Goal: Task Accomplishment & Management: Use online tool/utility

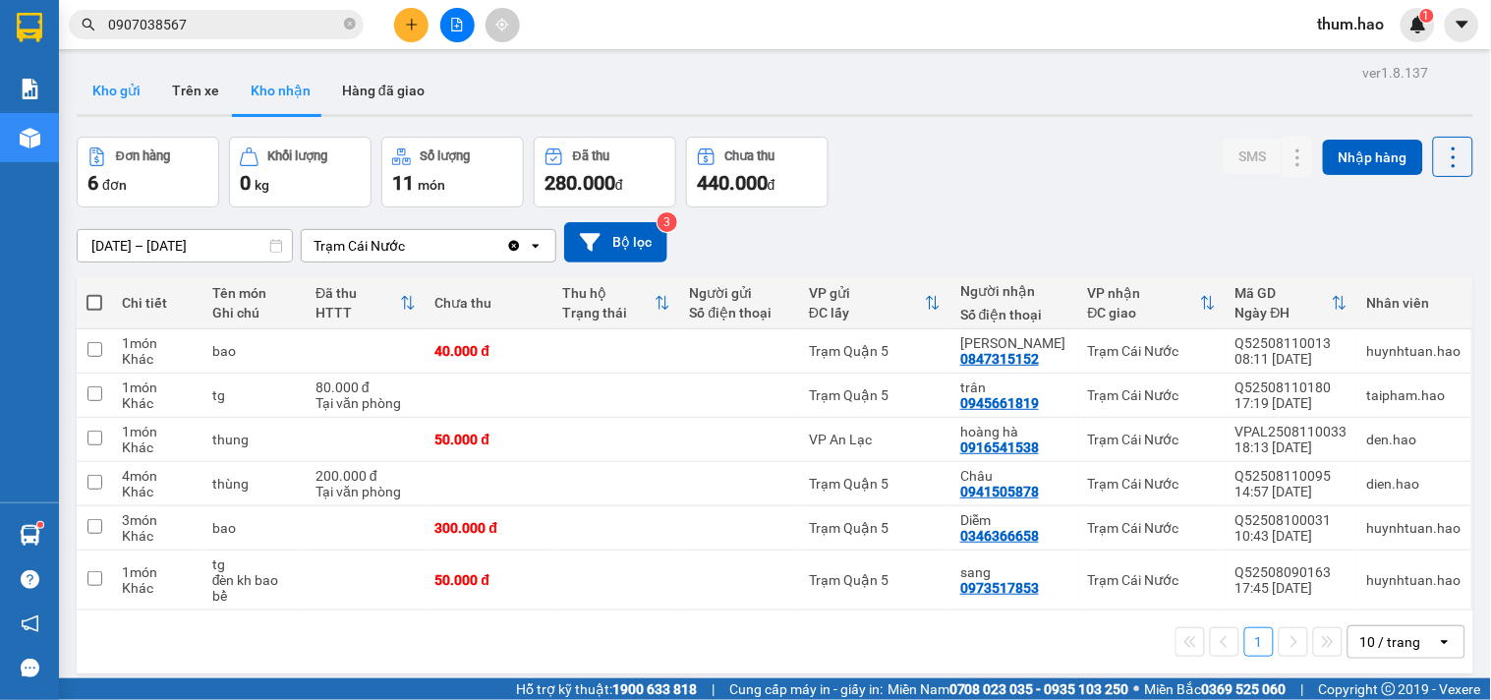
click at [130, 80] on button "Kho gửi" at bounding box center [117, 90] width 80 height 47
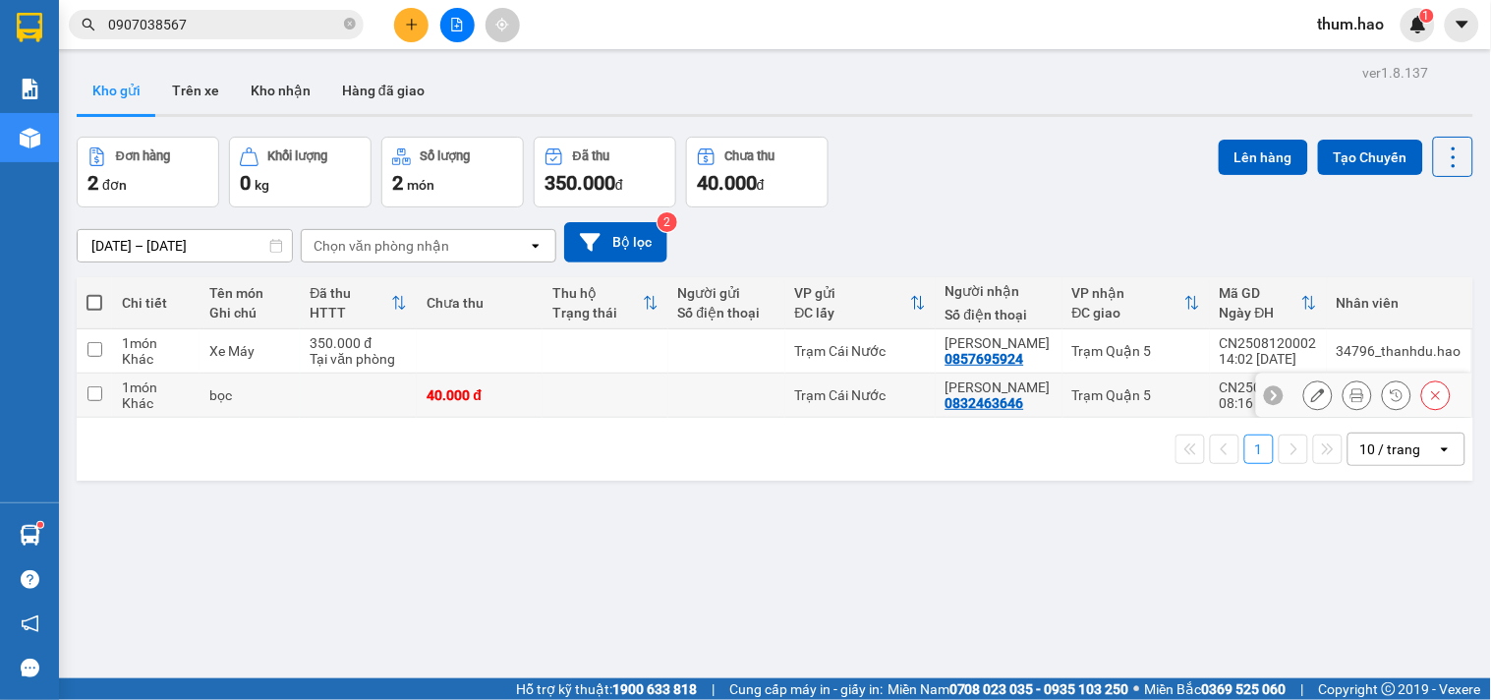
click at [1092, 401] on div "Trạm Quận 5" at bounding box center [1136, 395] width 128 height 16
checkbox input "true"
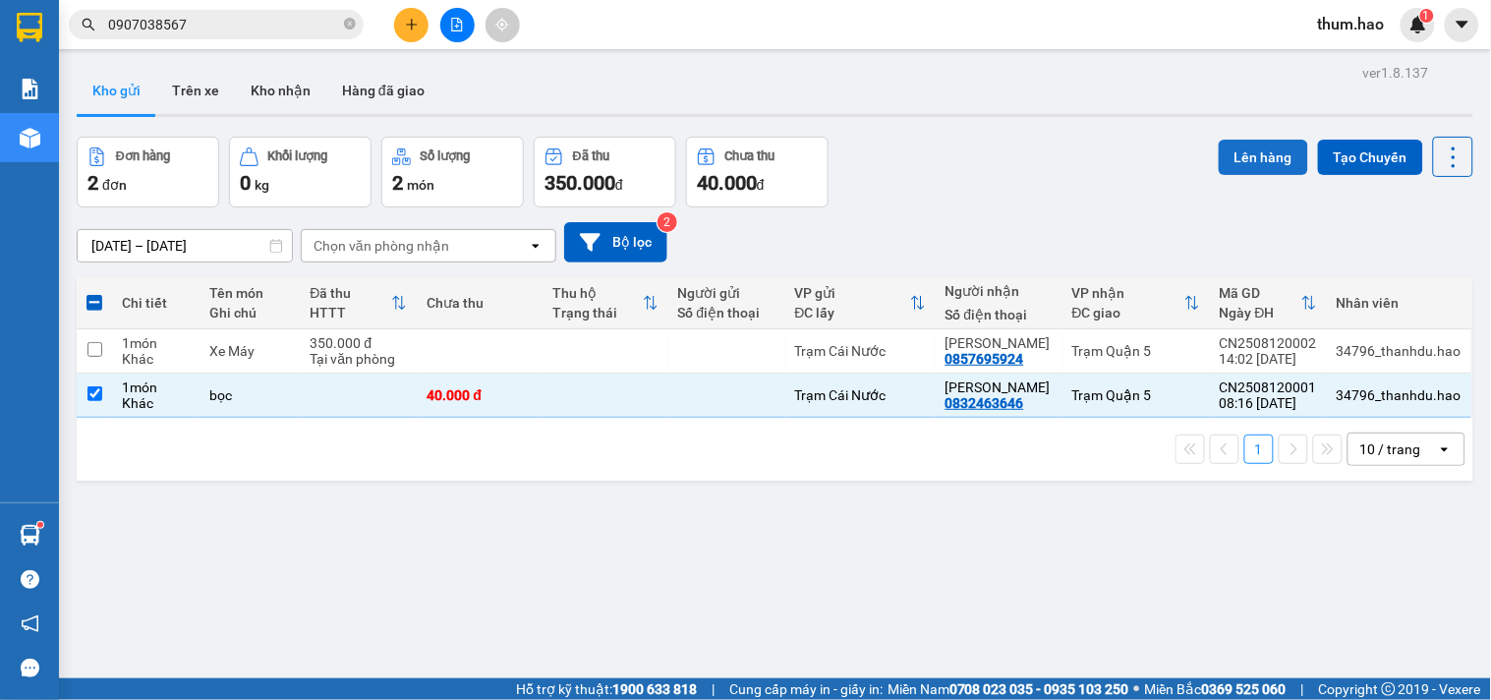
click at [1269, 168] on button "Lên hàng" at bounding box center [1262, 157] width 89 height 35
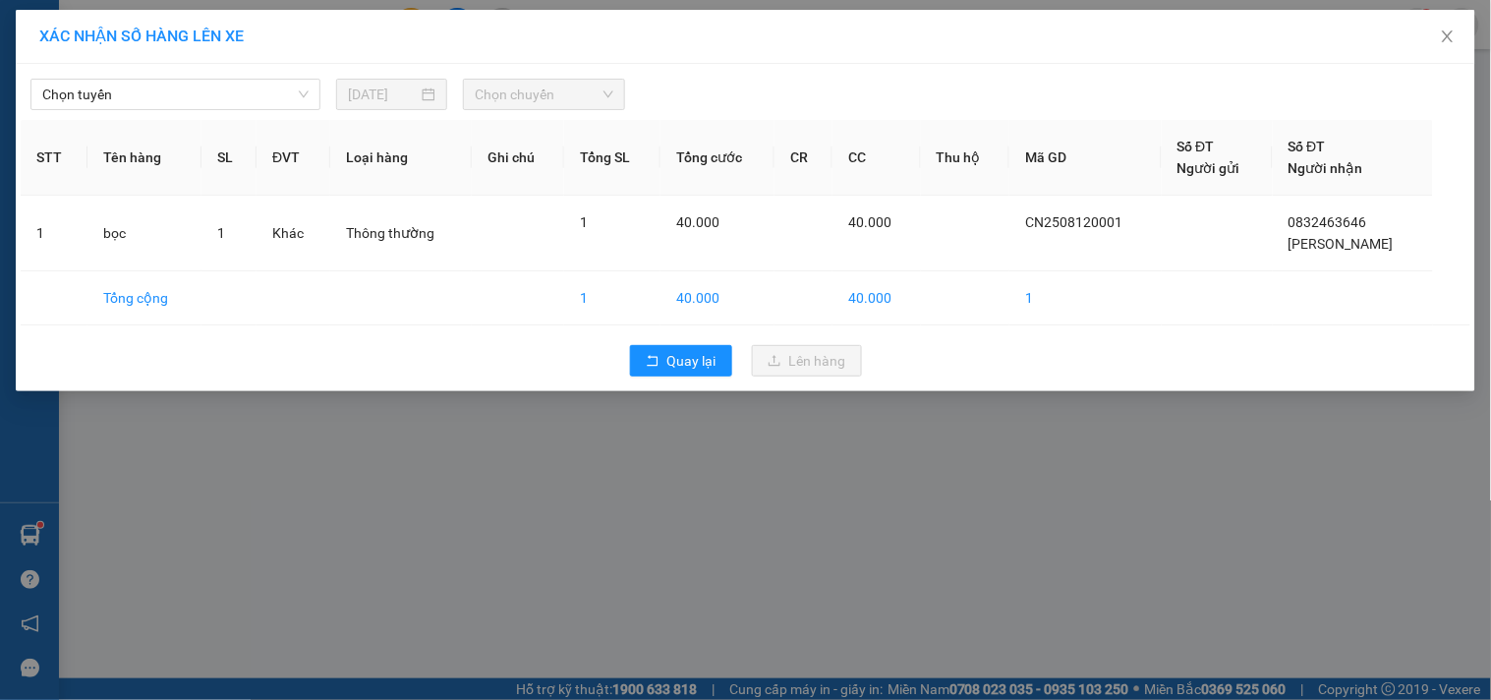
click at [212, 118] on div "Chọn tuyến [DATE] Chọn chuyến STT Tên hàng SL ĐVT Loại hàng Ghi chú Tổng SL Tổn…" at bounding box center [745, 227] width 1459 height 327
click at [216, 112] on div "Chọn tuyến [DATE] Chọn chuyến STT Tên hàng SL ĐVT Loại hàng Ghi chú Tổng SL Tổn…" at bounding box center [745, 227] width 1459 height 327
click at [228, 99] on span "Chọn tuyến" at bounding box center [175, 94] width 266 height 29
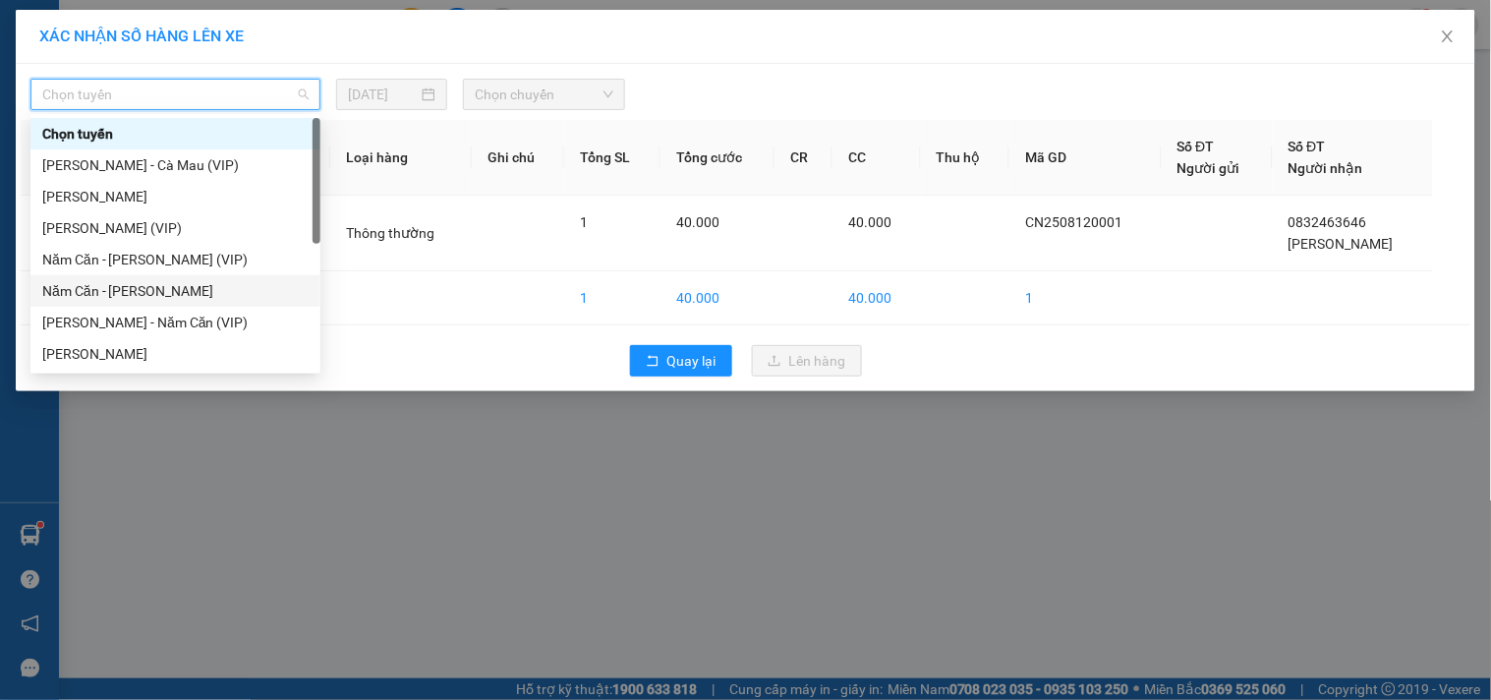
click at [184, 288] on div "Năm Căn - [PERSON_NAME]" at bounding box center [175, 291] width 266 height 22
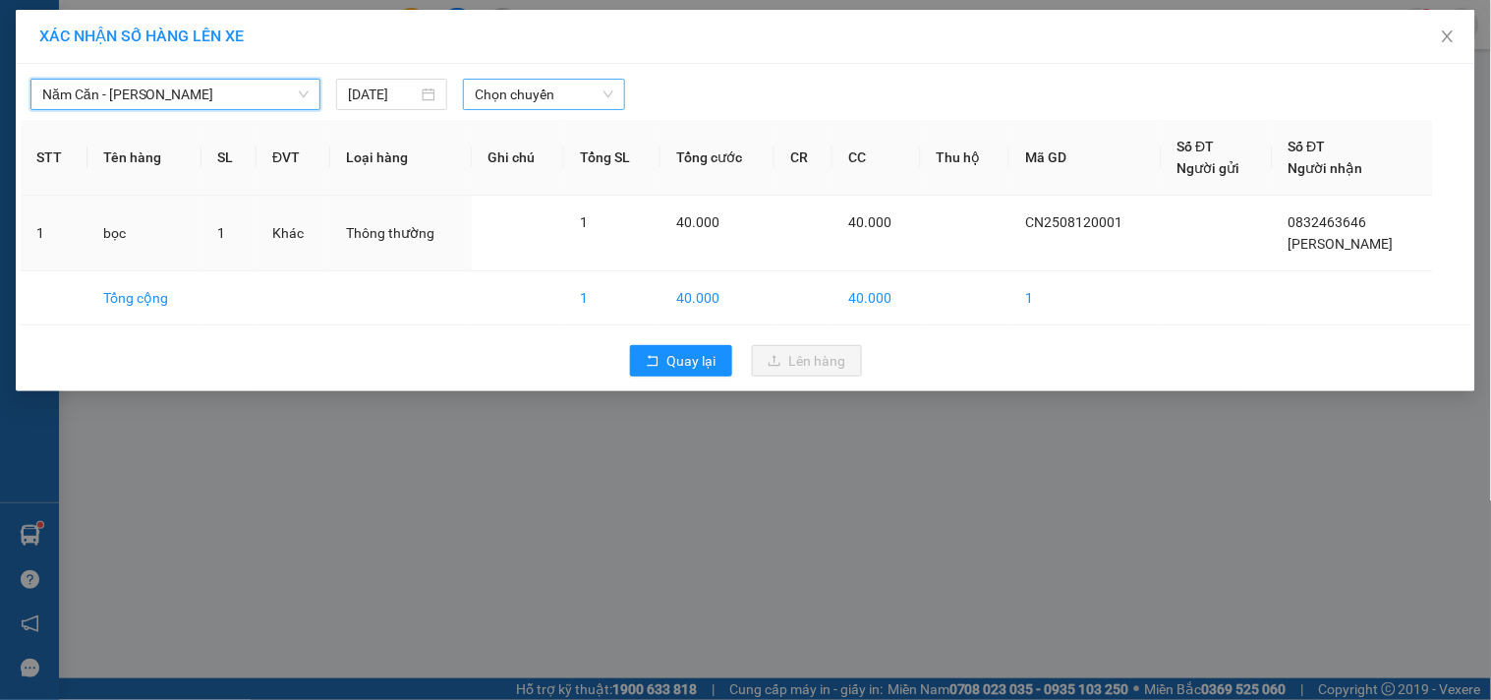
click at [513, 90] on span "Chọn chuyến" at bounding box center [544, 94] width 139 height 29
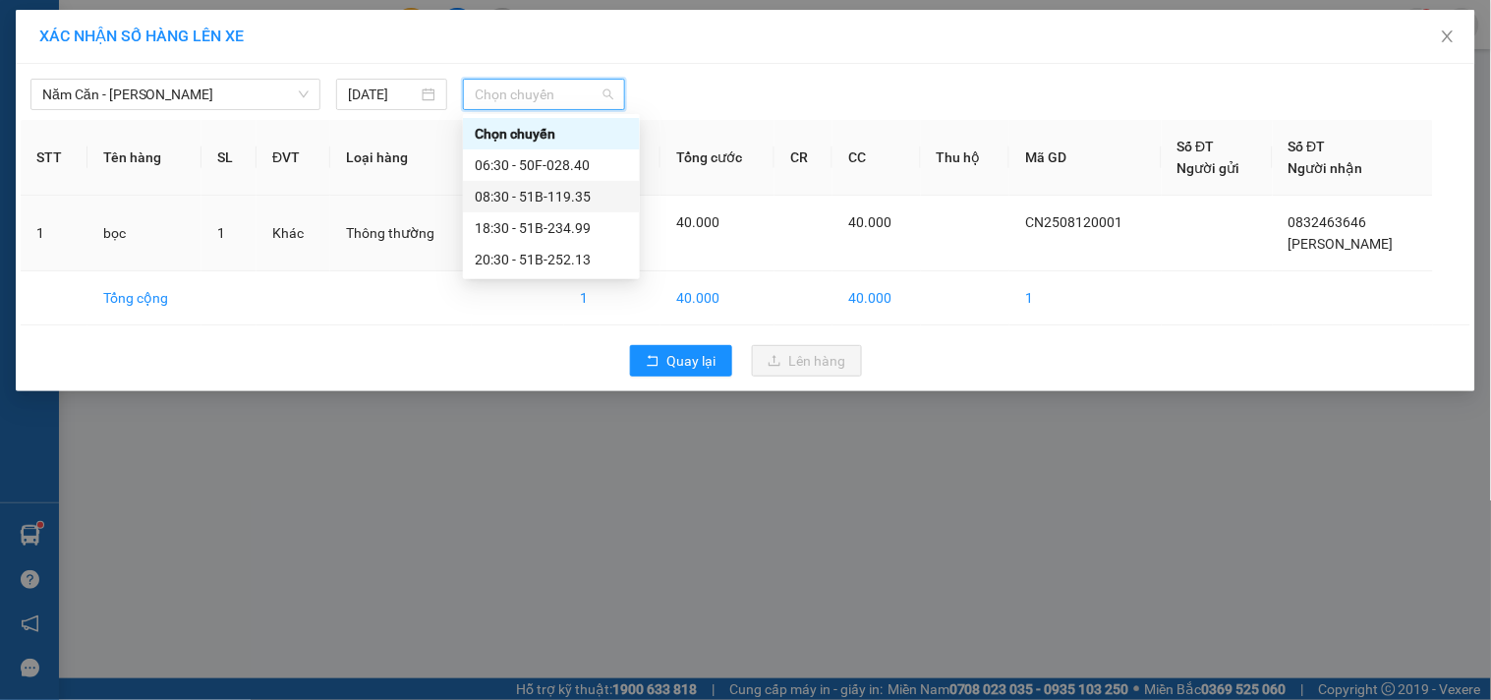
click at [558, 197] on div "08:30 - 51B-119.35" at bounding box center [551, 197] width 153 height 22
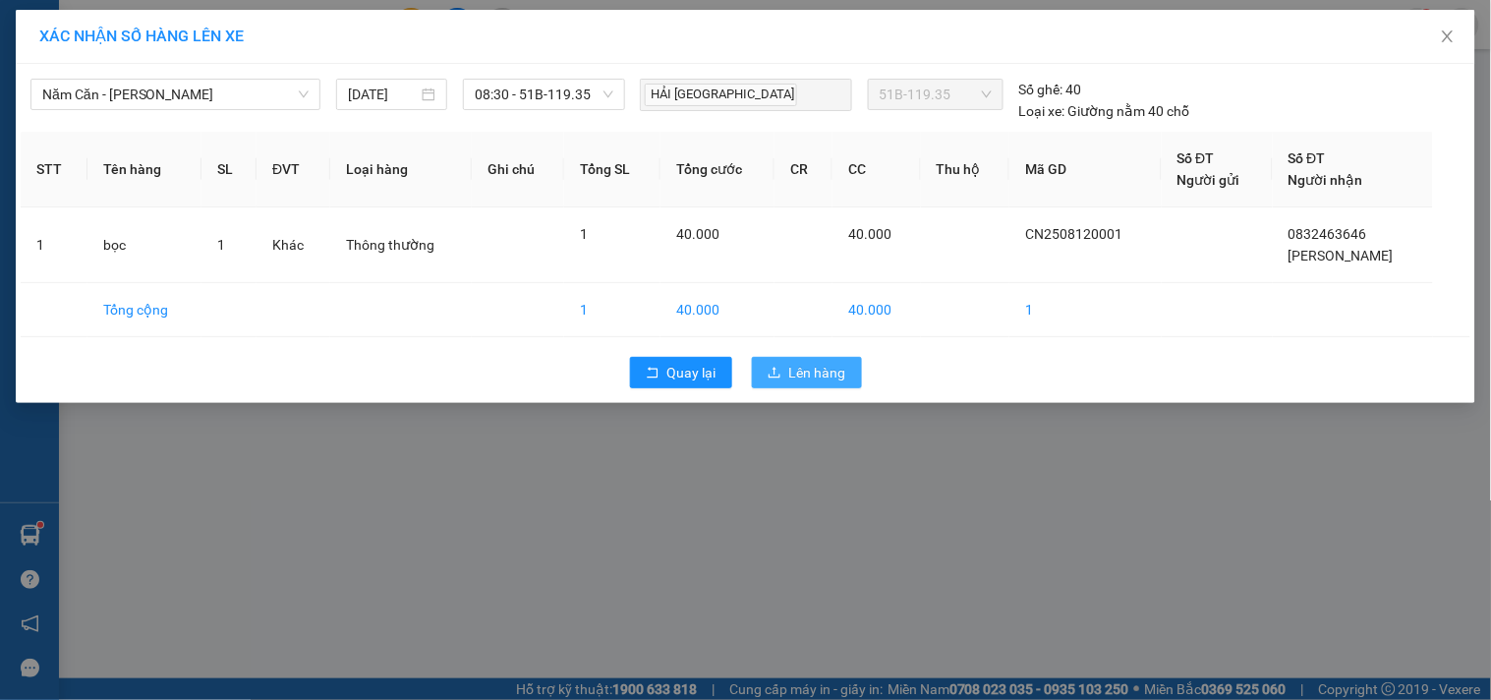
click at [811, 378] on span "Lên hàng" at bounding box center [817, 373] width 57 height 22
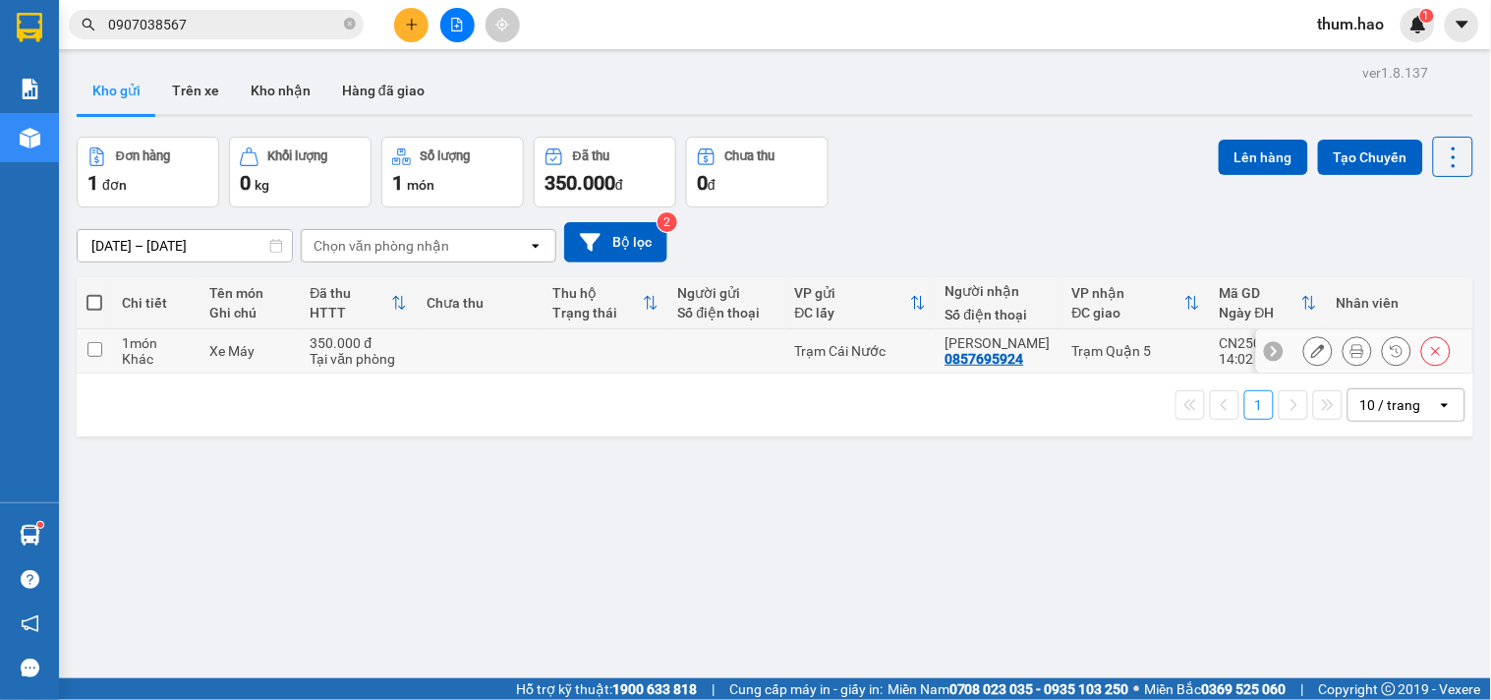
click at [1429, 351] on icon at bounding box center [1436, 351] width 14 height 14
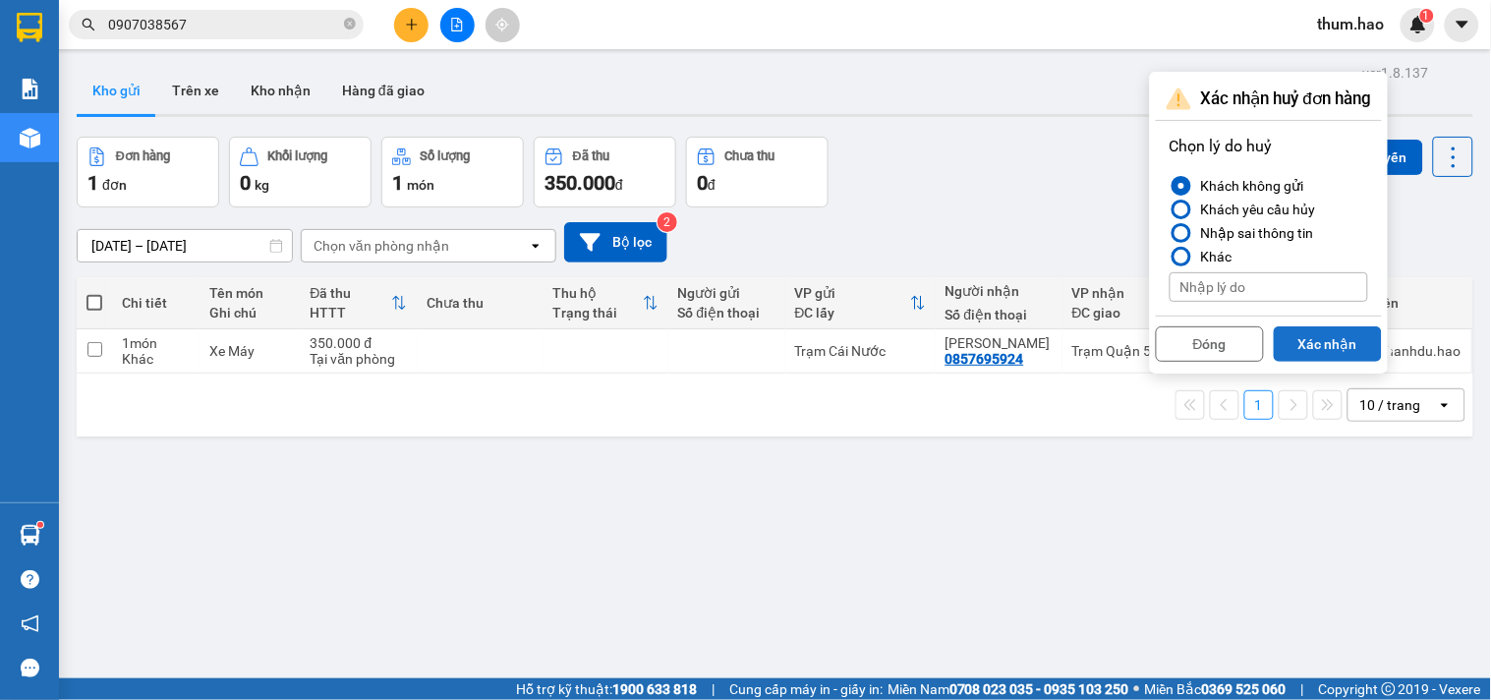
click at [1327, 338] on button "Xác nhận" at bounding box center [1327, 343] width 108 height 35
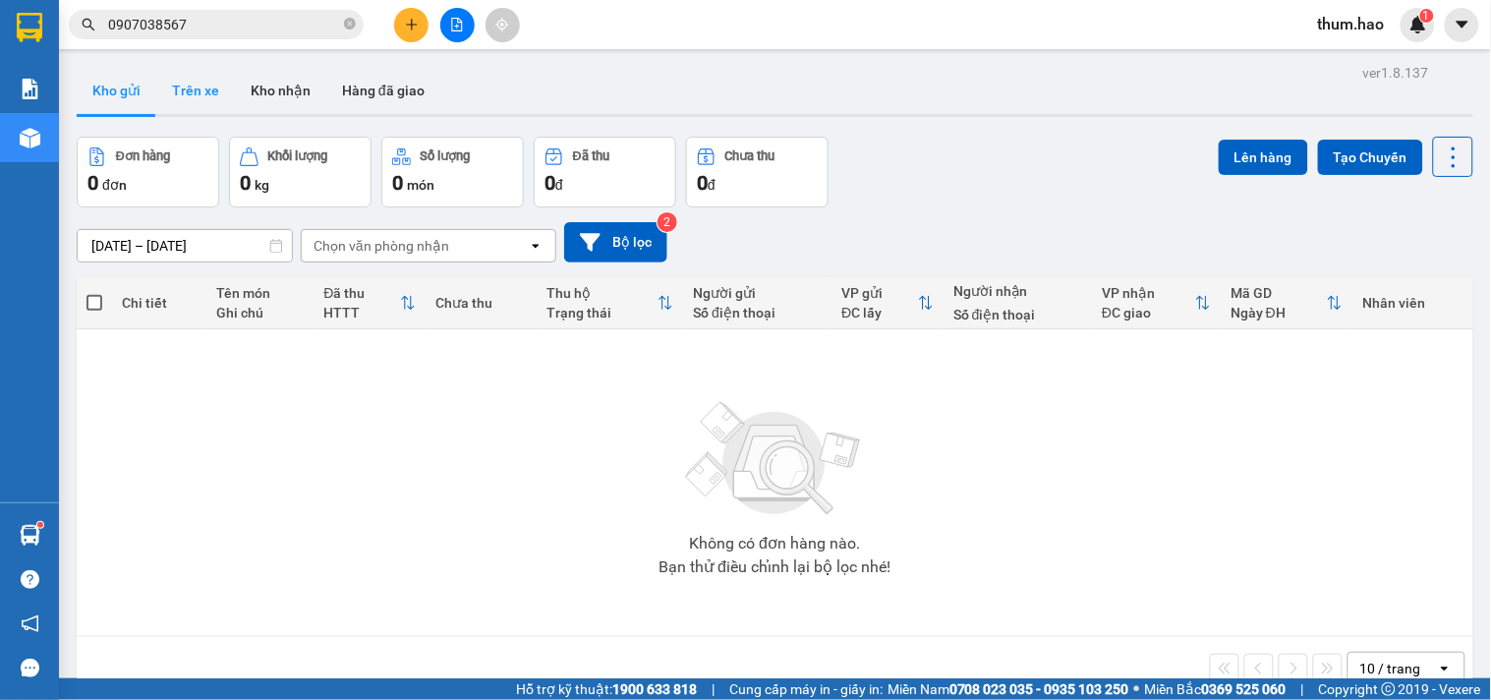
click at [189, 95] on button "Trên xe" at bounding box center [195, 90] width 79 height 47
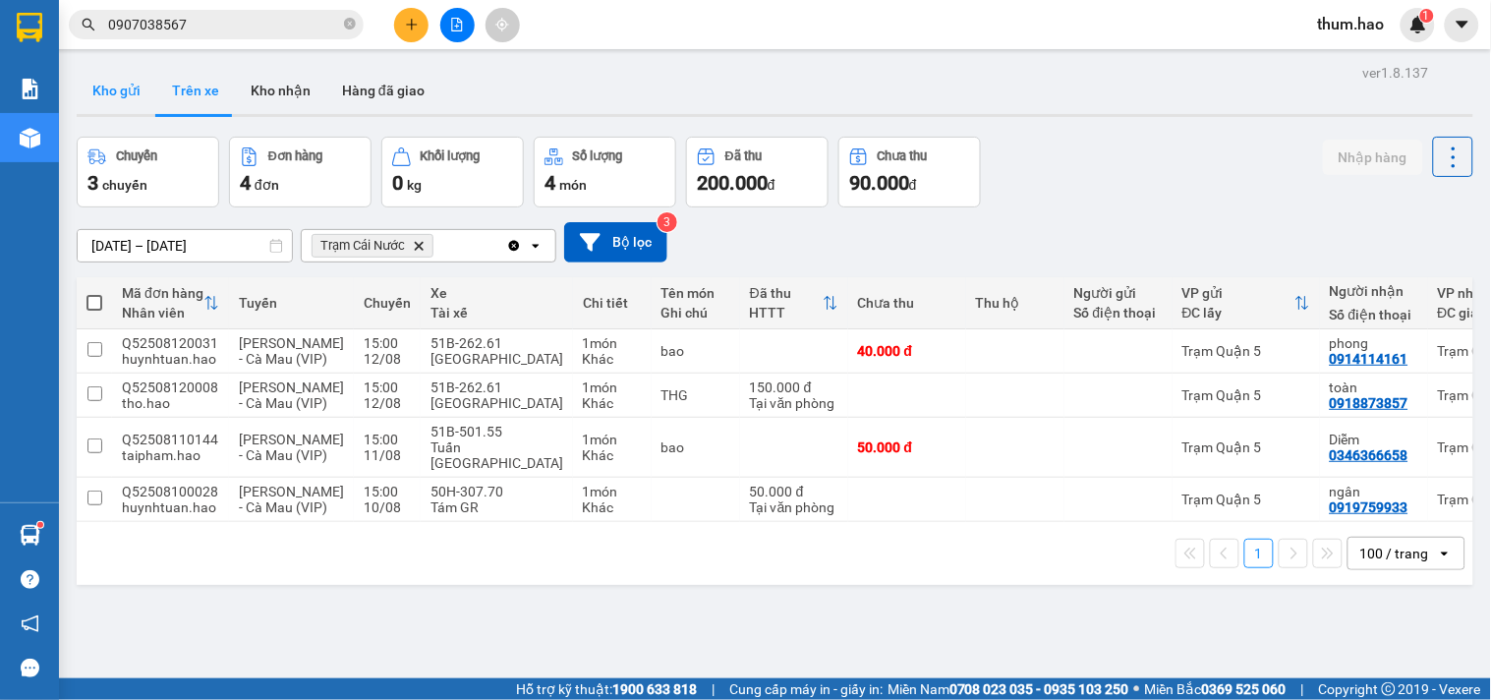
click at [116, 94] on button "Kho gửi" at bounding box center [117, 90] width 80 height 47
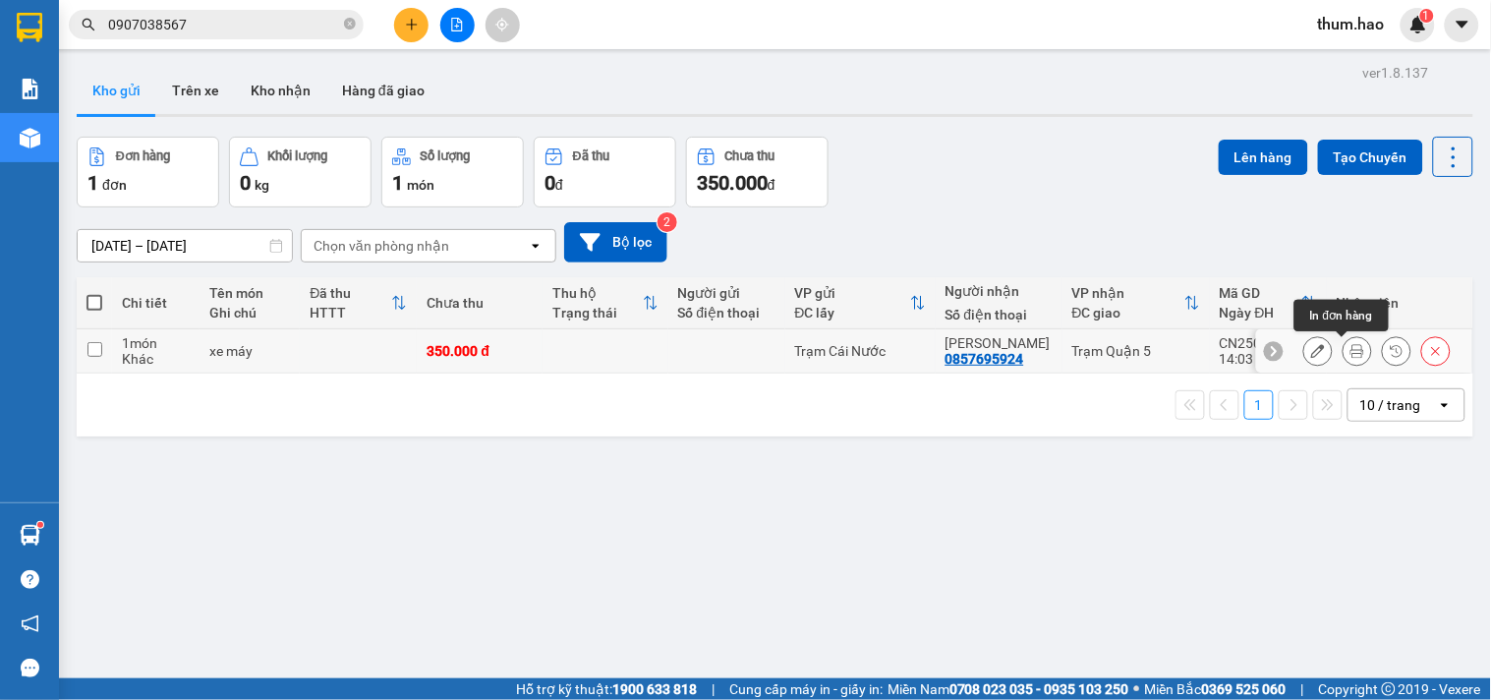
click at [1350, 347] on icon at bounding box center [1357, 351] width 14 height 14
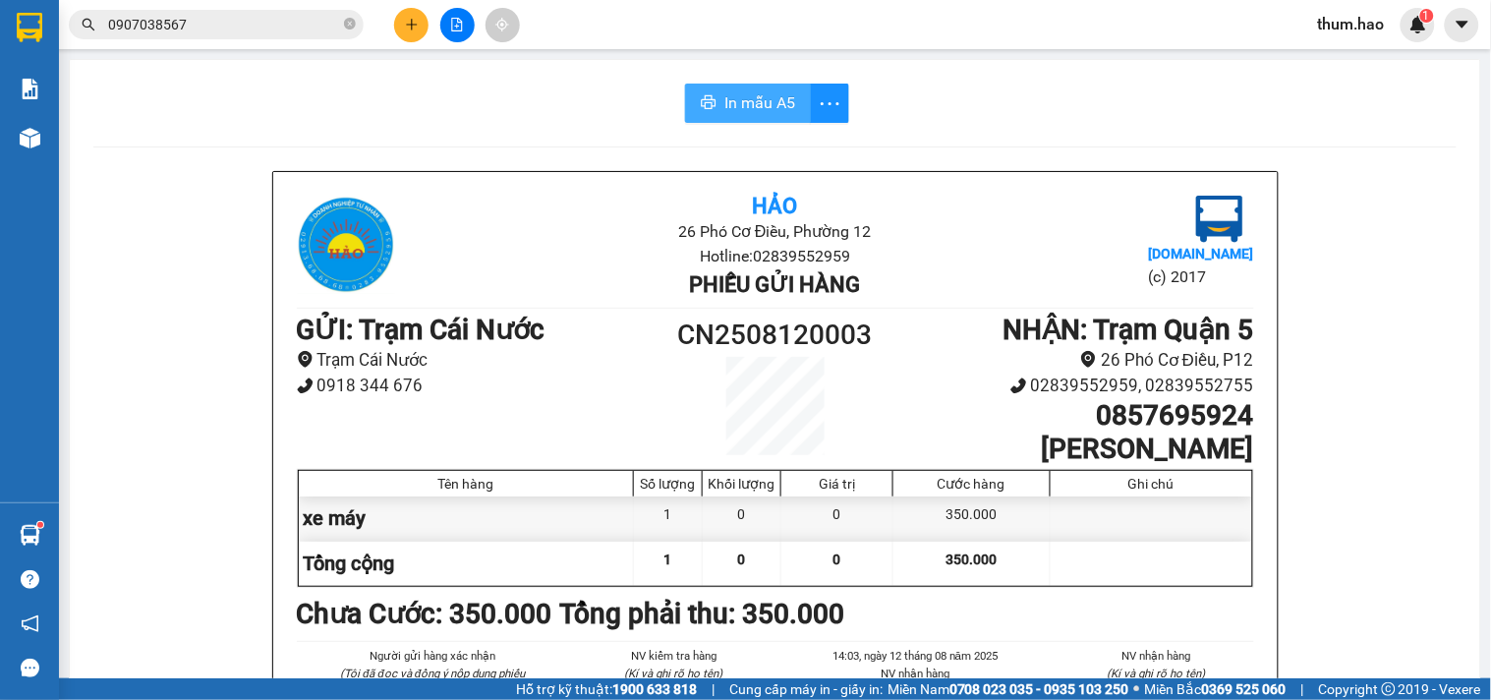
click at [742, 86] on button "In mẫu A5" at bounding box center [748, 103] width 126 height 39
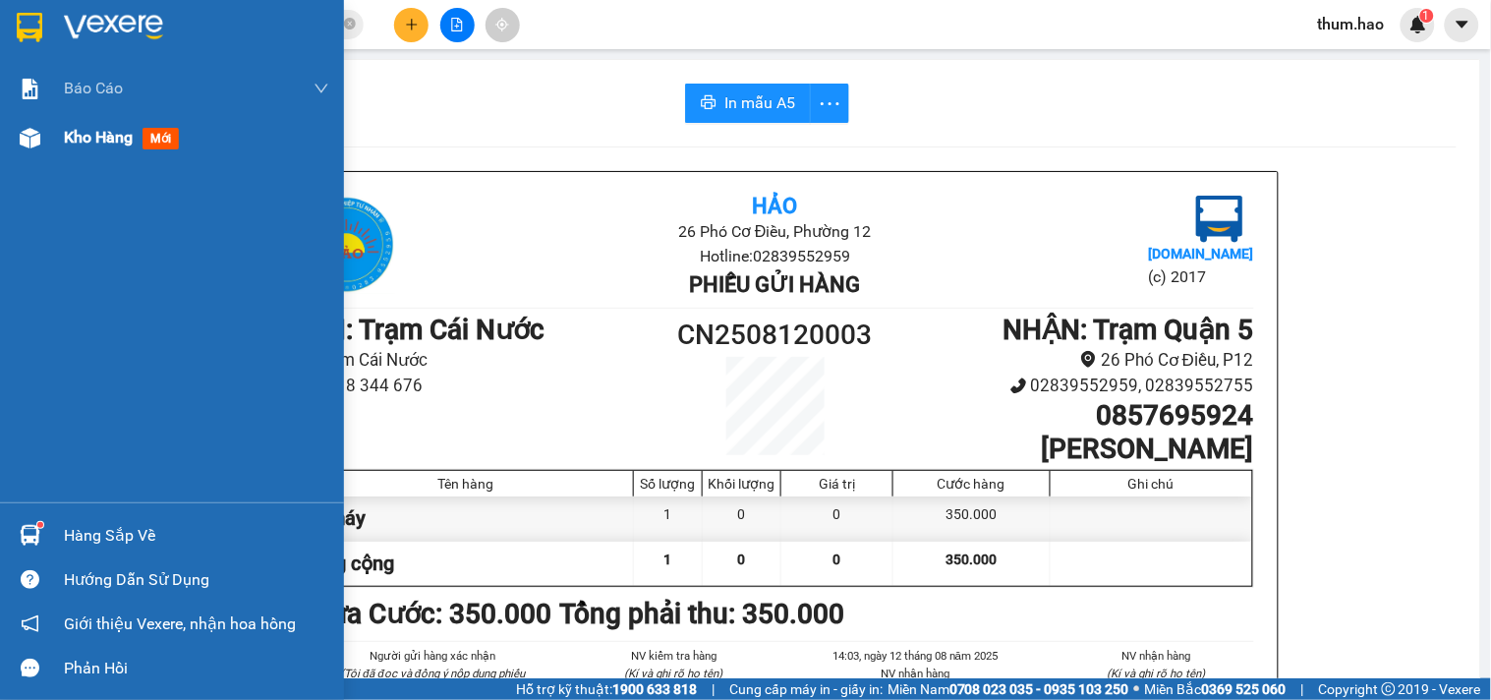
drag, startPoint x: 63, startPoint y: 132, endPoint x: 301, endPoint y: 131, distance: 237.8
click at [67, 131] on span "Kho hàng" at bounding box center [98, 137] width 69 height 19
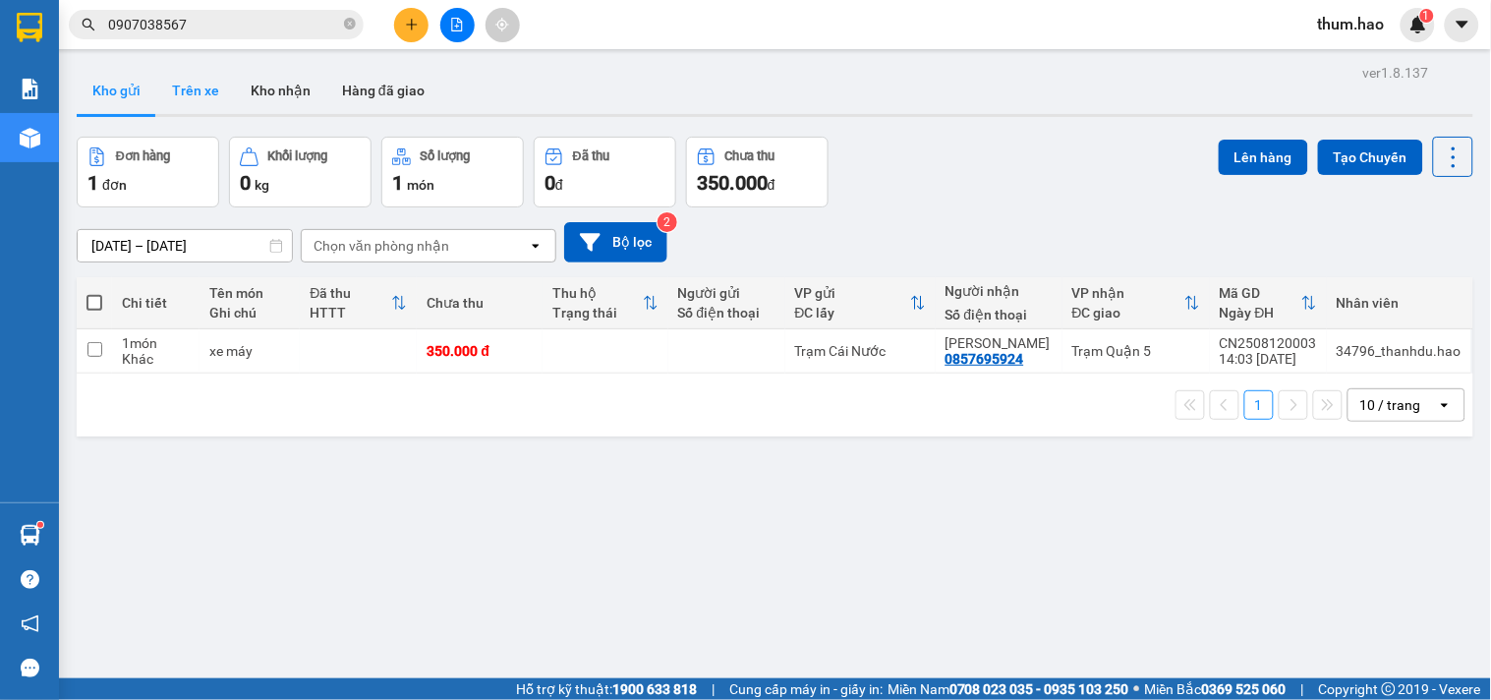
click at [193, 76] on button "Trên xe" at bounding box center [195, 90] width 79 height 47
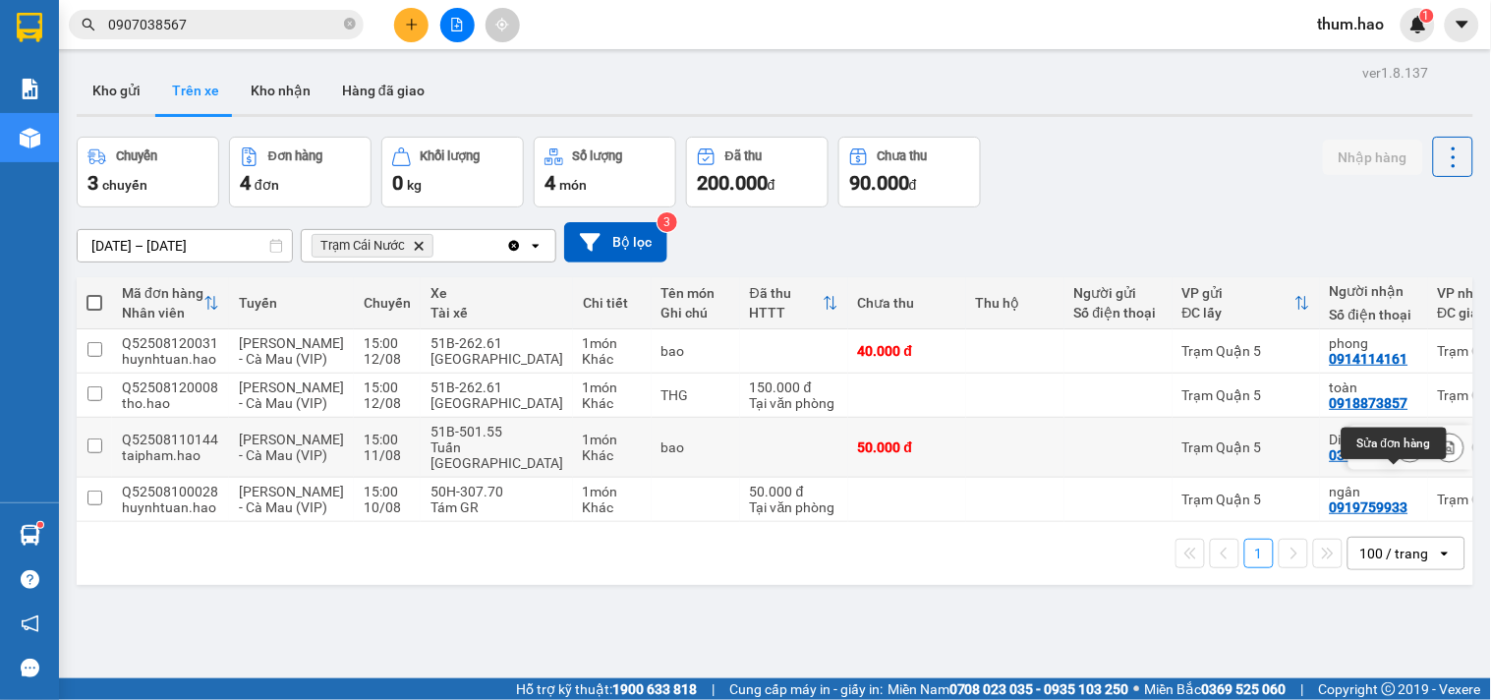
click at [1403, 454] on icon at bounding box center [1410, 447] width 14 height 14
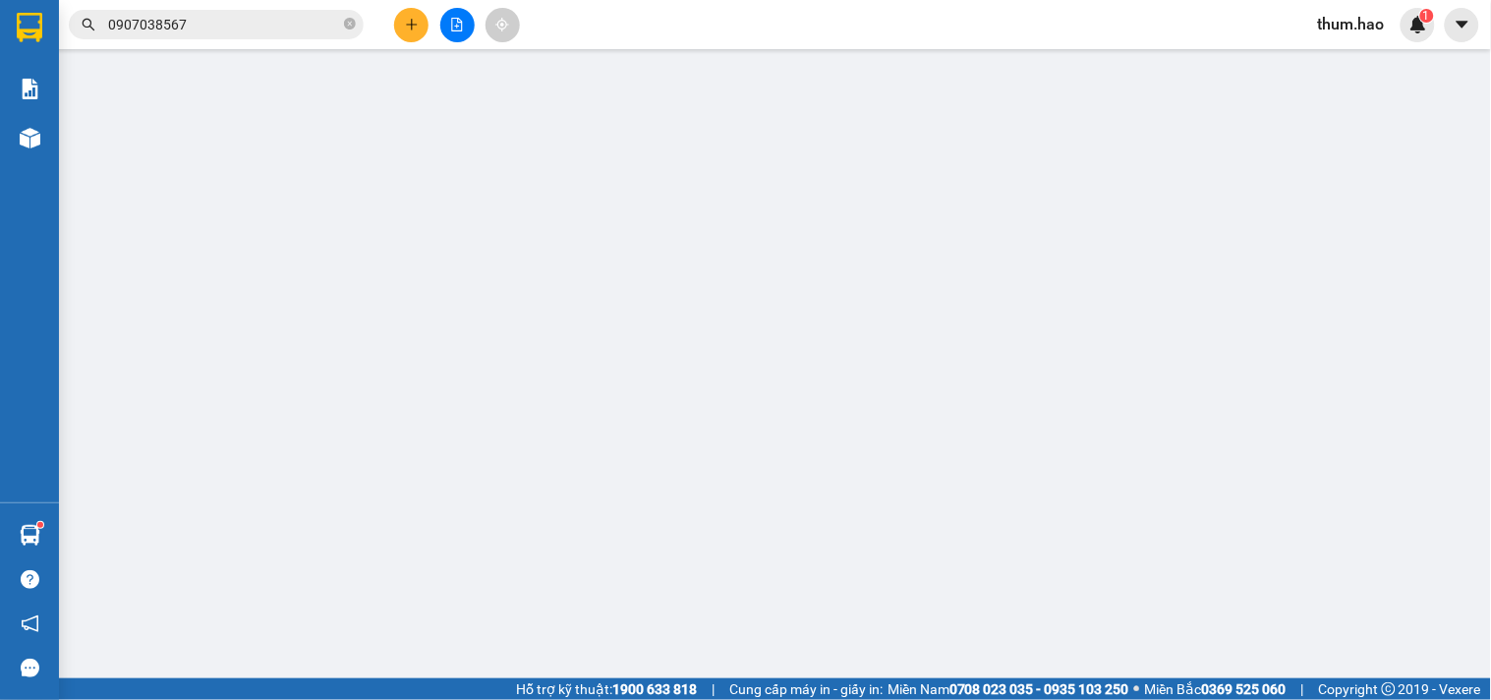
type input "0346366658"
type input "Diễm"
type input "50.000"
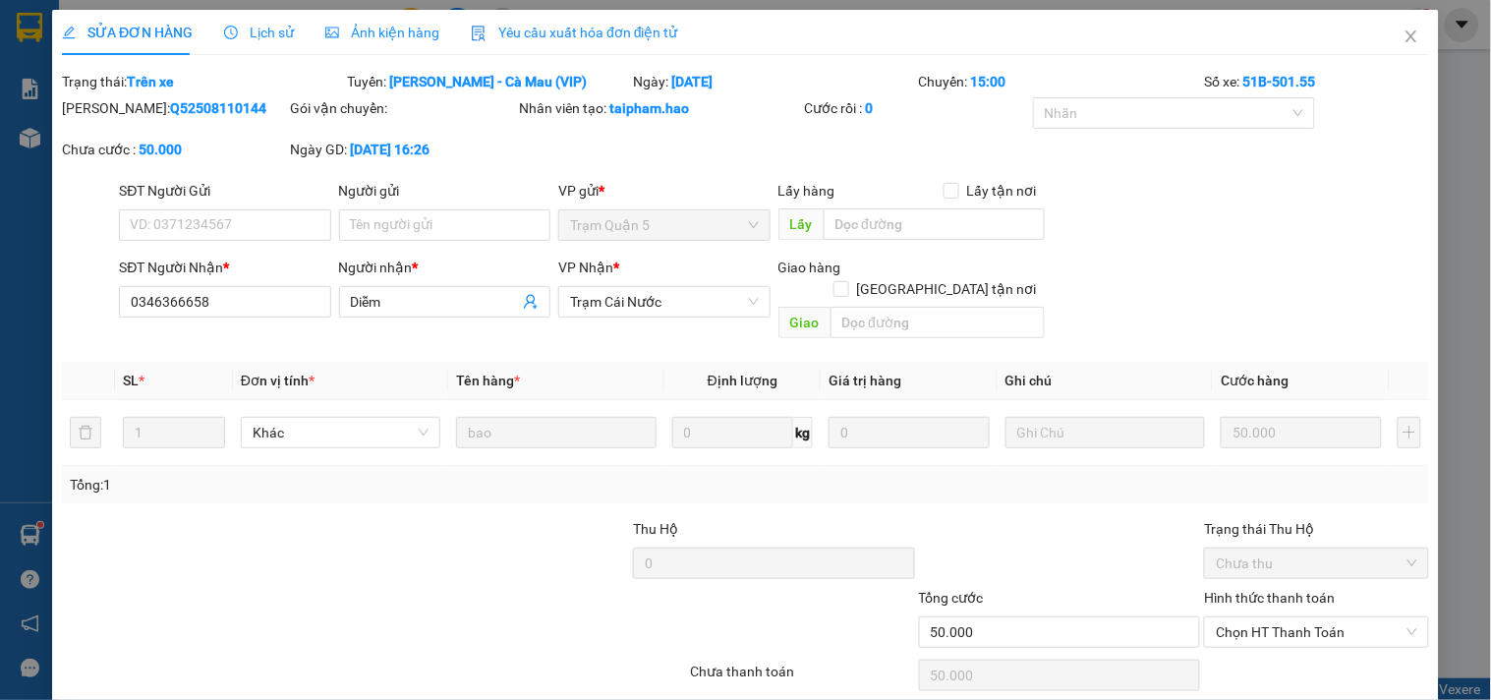
click at [389, 28] on span "Ảnh kiện hàng" at bounding box center [382, 33] width 114 height 16
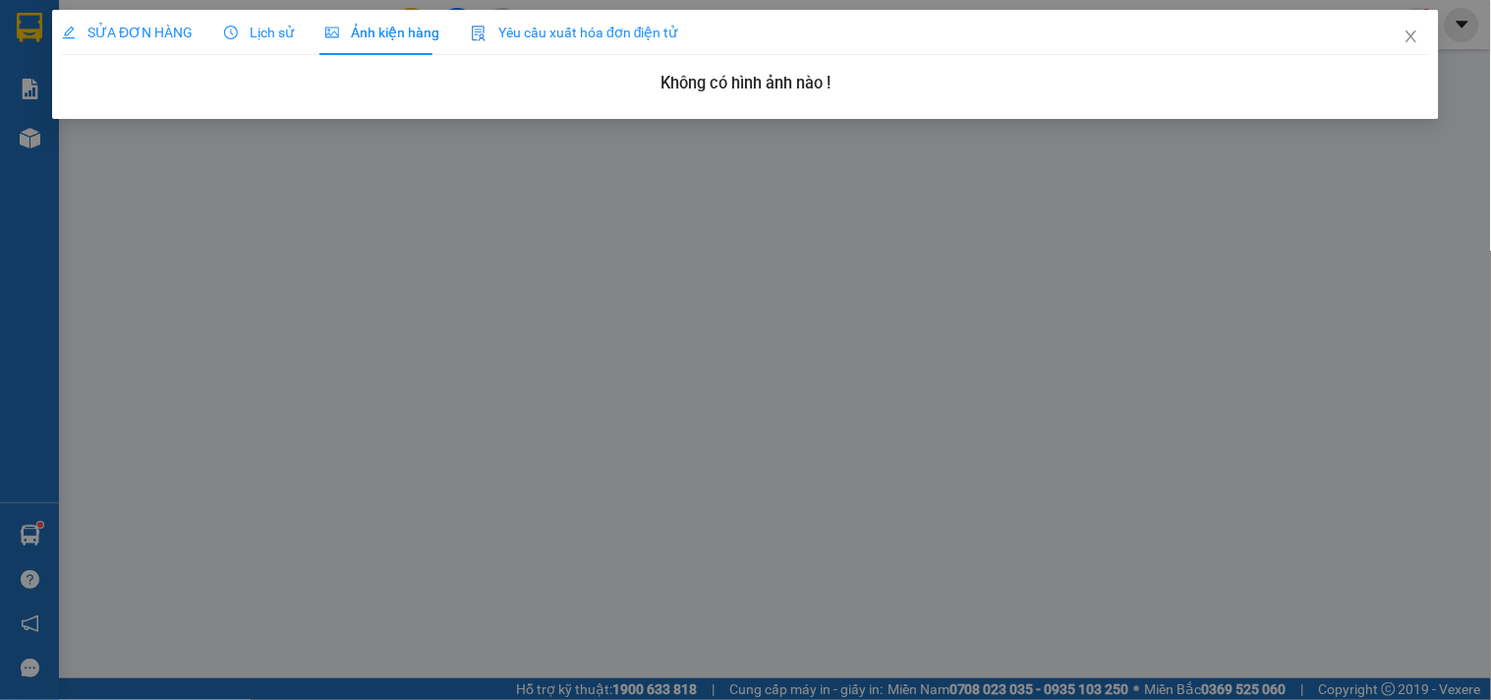
click at [113, 41] on div "SỬA ĐƠN HÀNG" at bounding box center [127, 33] width 131 height 22
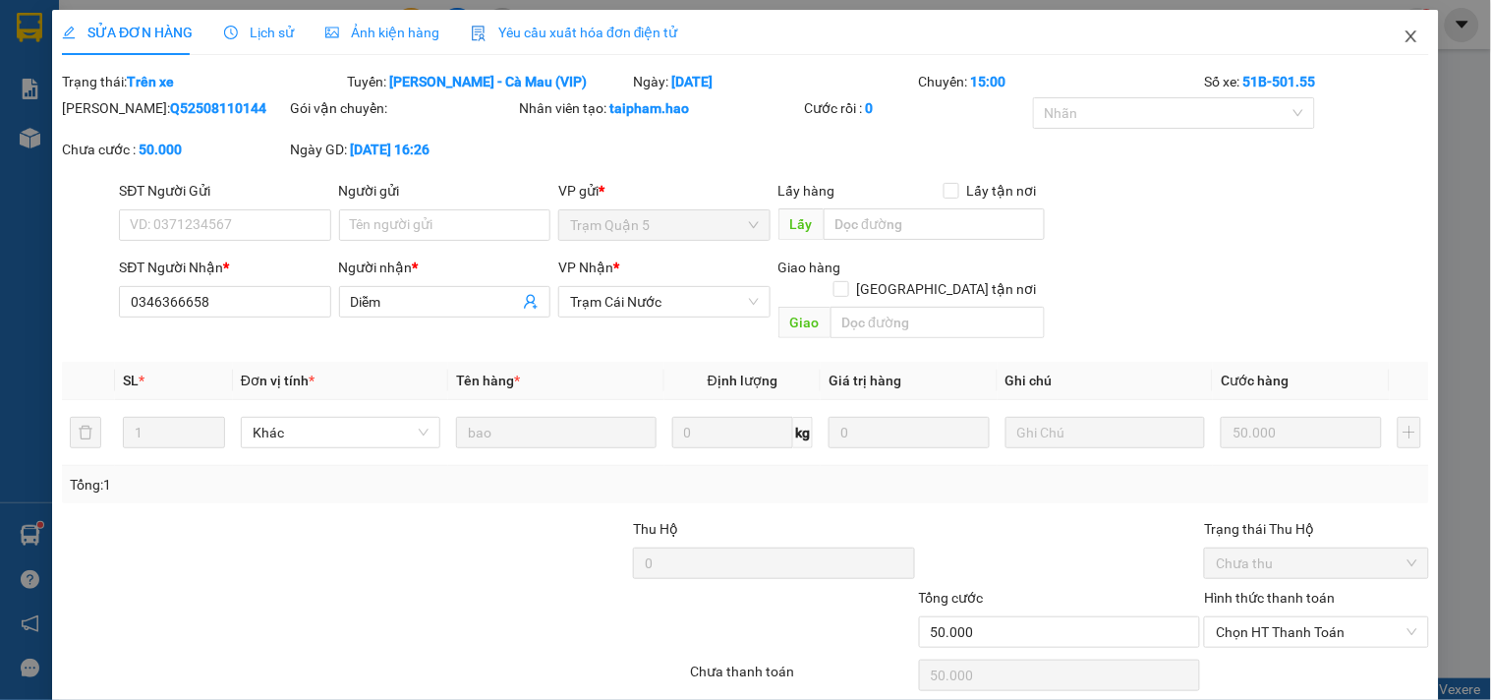
click at [1392, 47] on span "Close" at bounding box center [1410, 37] width 55 height 55
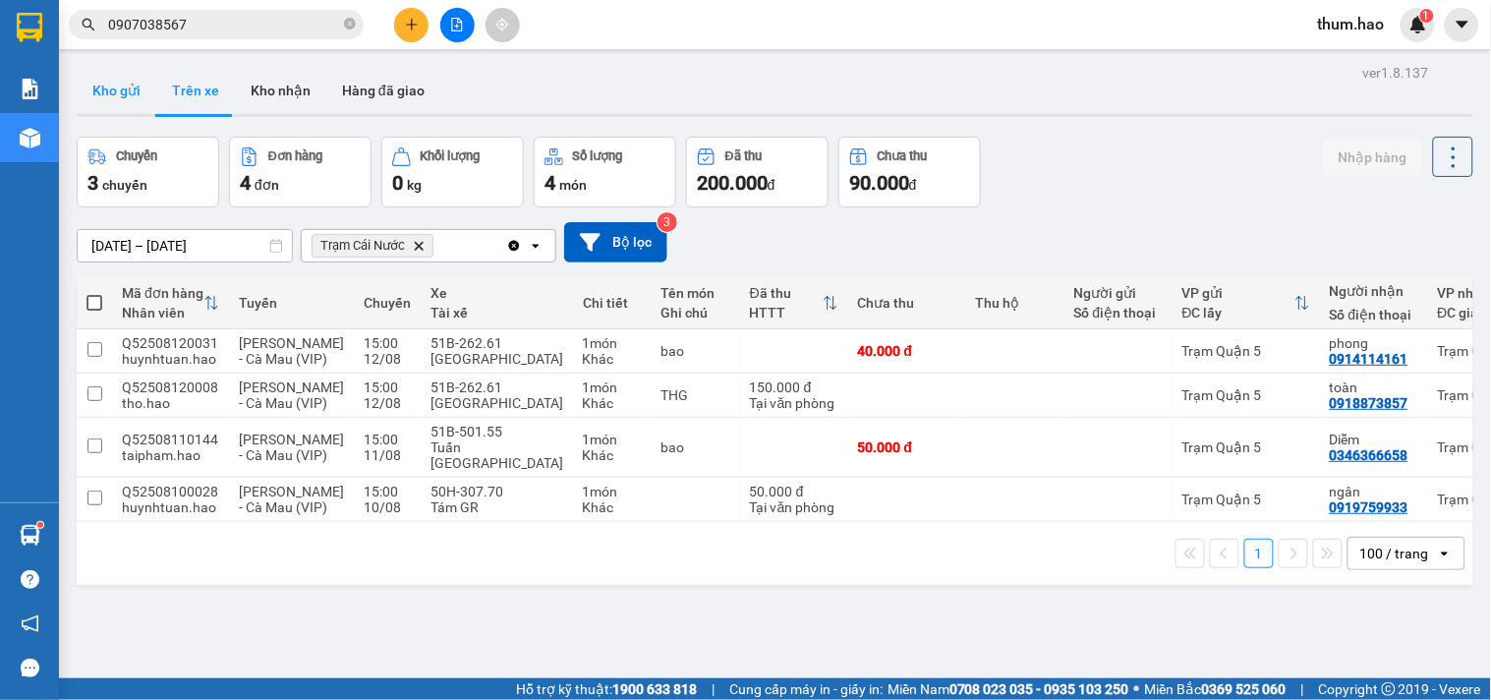
click at [129, 74] on button "Kho gửi" at bounding box center [117, 90] width 80 height 47
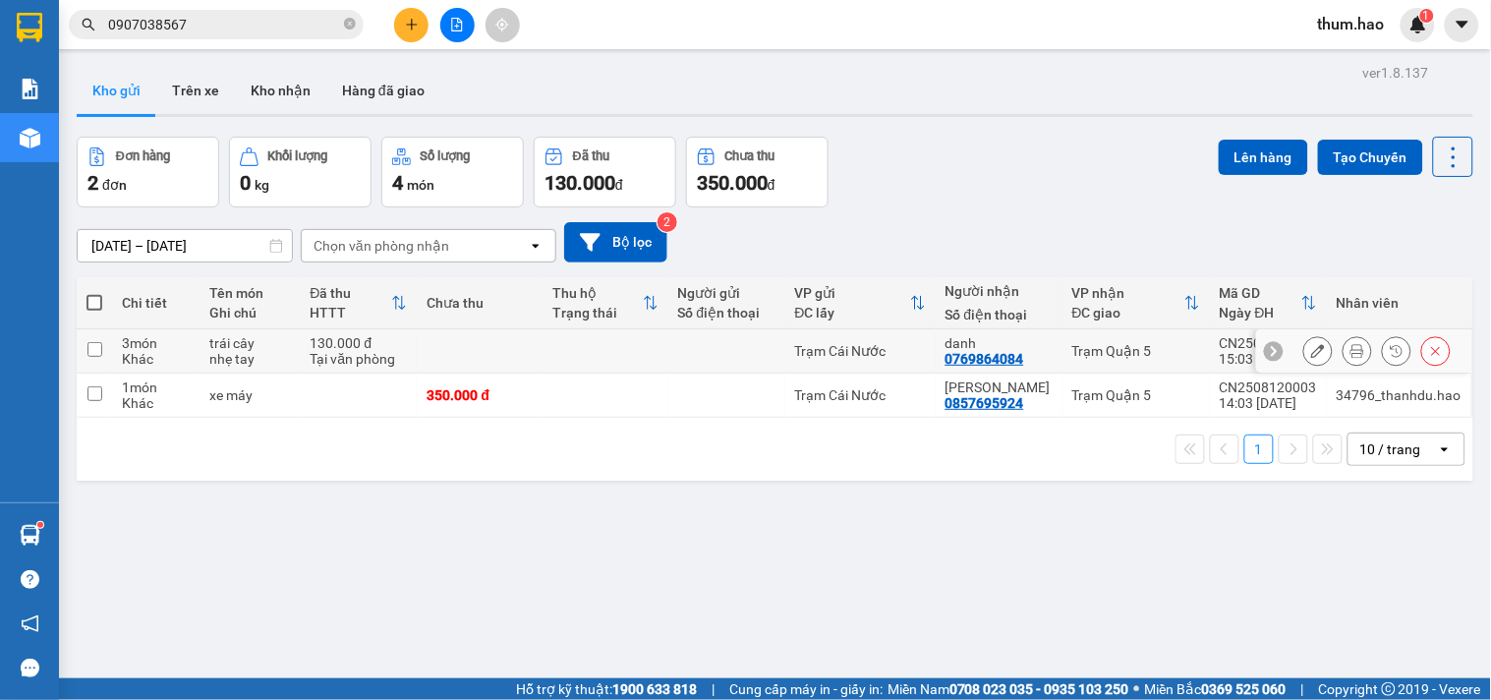
click at [1151, 355] on div "Trạm Quận 5" at bounding box center [1136, 351] width 128 height 16
checkbox input "true"
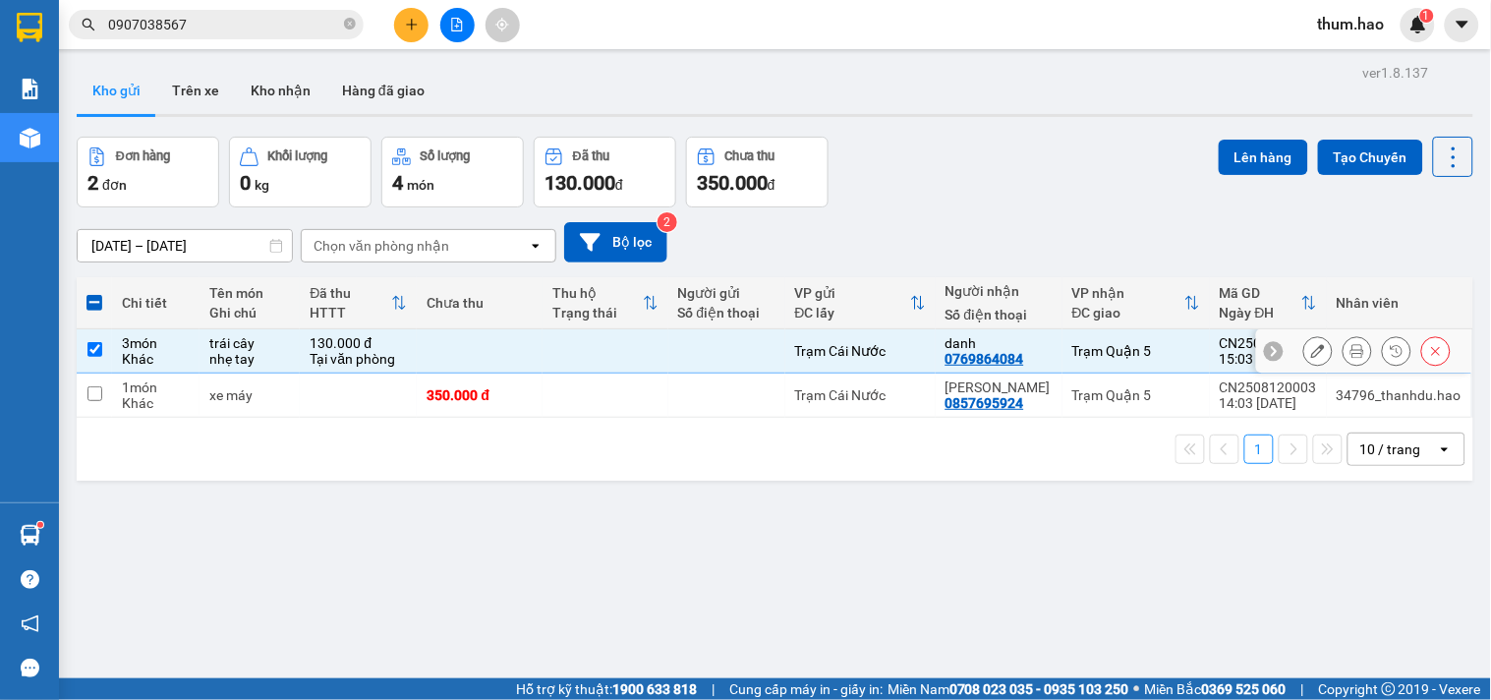
click at [1350, 352] on icon at bounding box center [1357, 351] width 14 height 14
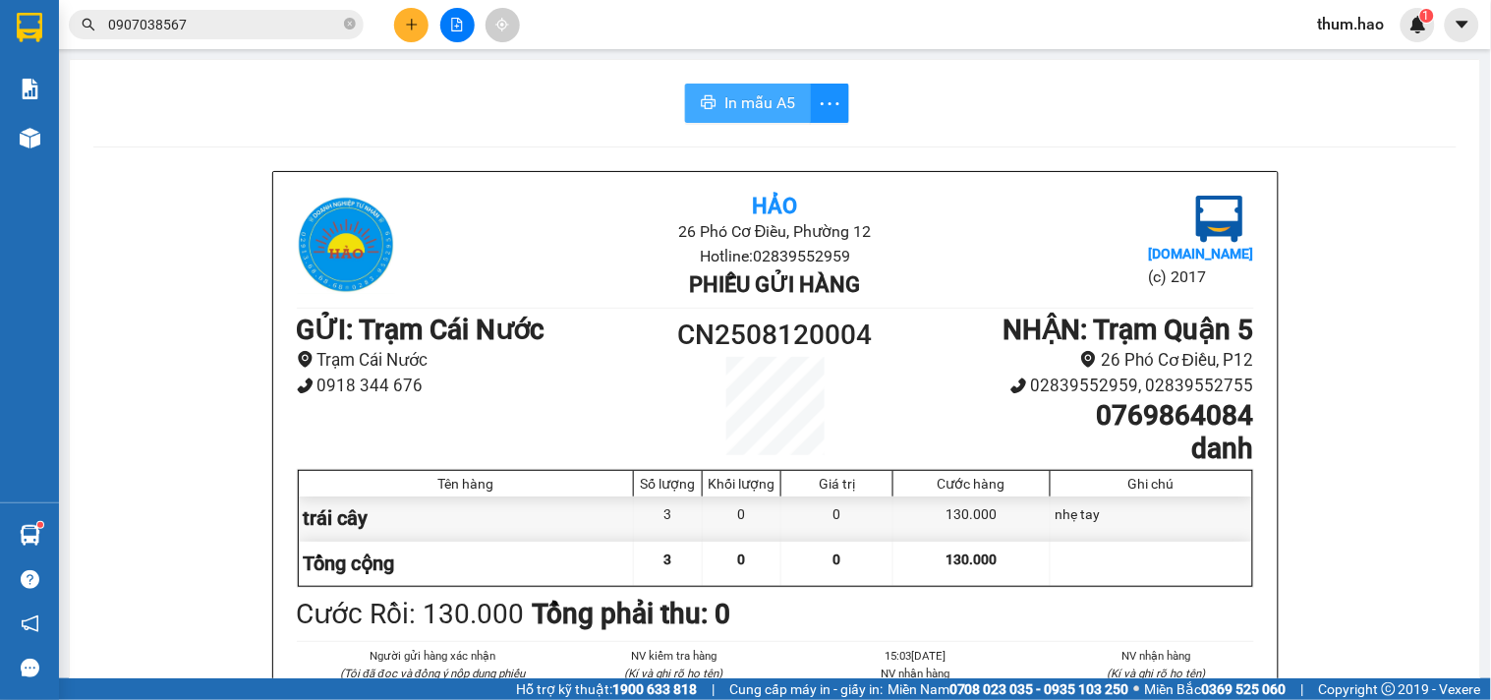
click at [704, 98] on icon "printer" at bounding box center [709, 102] width 16 height 16
